Goal: Navigation & Orientation: Understand site structure

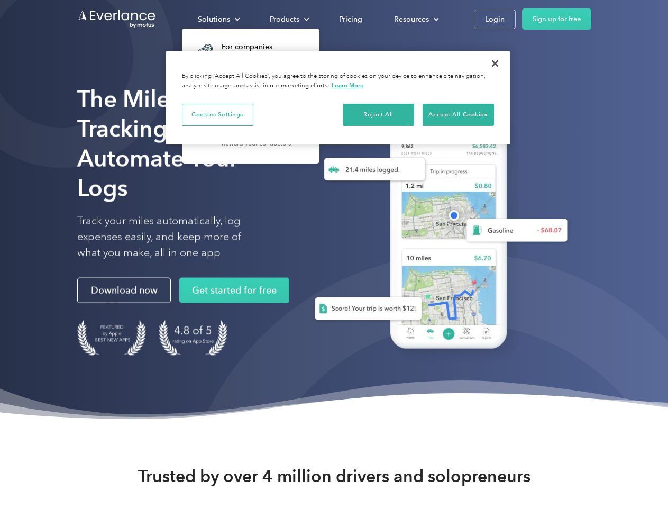
click at [218, 19] on div "Solutions" at bounding box center [214, 19] width 32 height 13
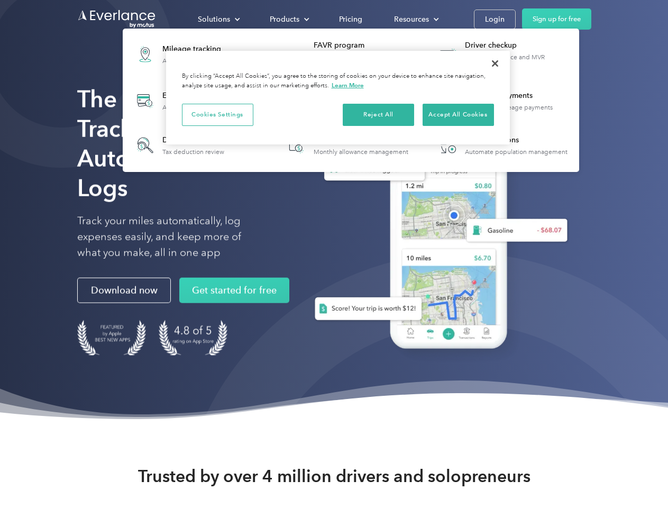
click at [288, 19] on div "Products" at bounding box center [285, 19] width 30 height 13
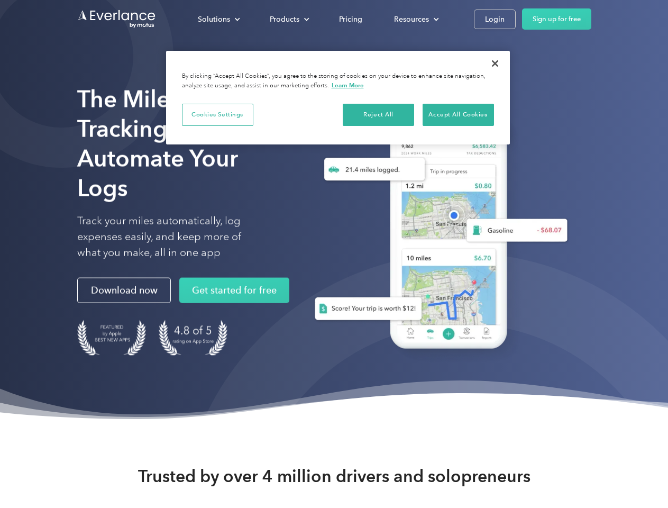
click at [415, 19] on div "Resources" at bounding box center [411, 19] width 35 height 13
click at [217, 114] on button "Cookies Settings" at bounding box center [217, 115] width 71 height 22
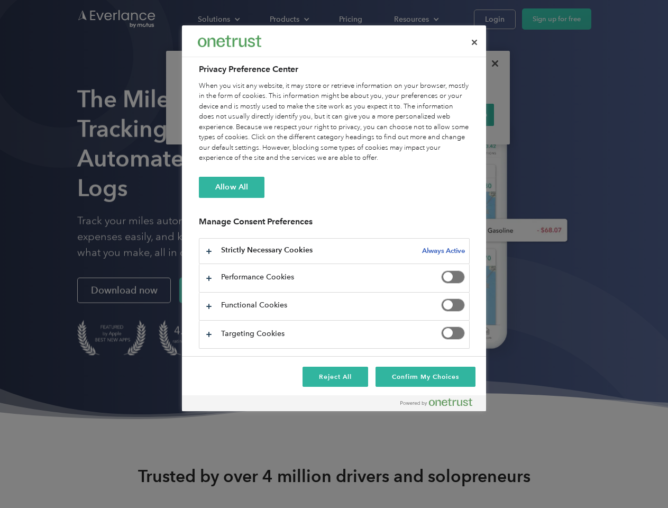
click at [379, 114] on div "When you visit any website, it may store or retrieve information on your browse…" at bounding box center [334, 122] width 271 height 83
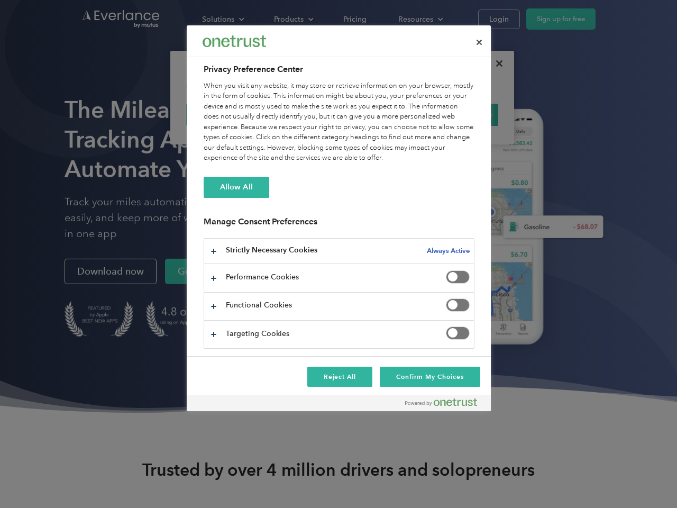
click at [458, 114] on div "When you visit any website, it may store or retrieve information on your browse…" at bounding box center [339, 122] width 271 height 83
click at [495, 63] on div at bounding box center [338, 254] width 677 height 508
